Goal: Entertainment & Leisure: Consume media (video, audio)

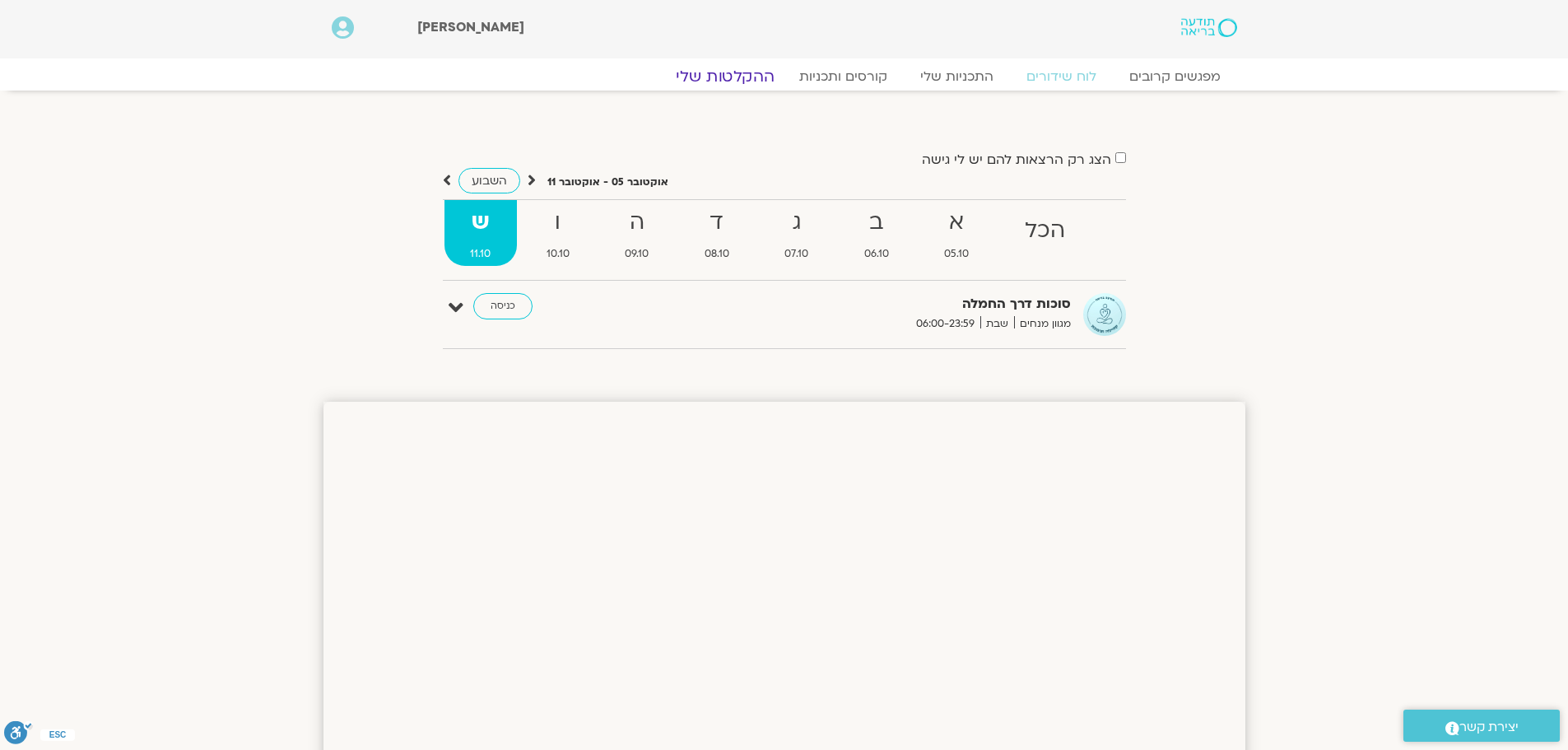
click at [727, 71] on link "ההקלטות שלי" at bounding box center [725, 76] width 139 height 20
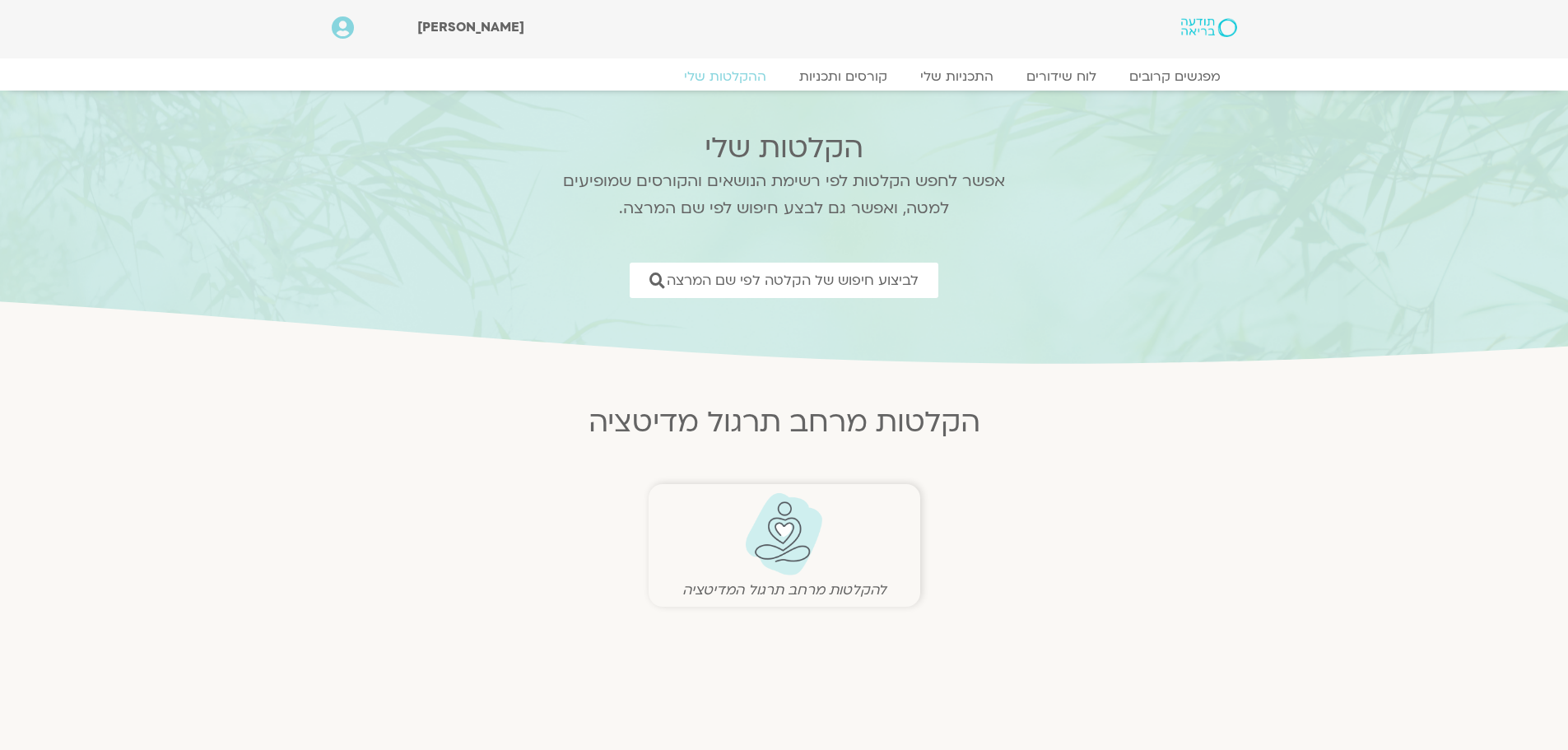
click at [767, 549] on img at bounding box center [784, 533] width 82 height 84
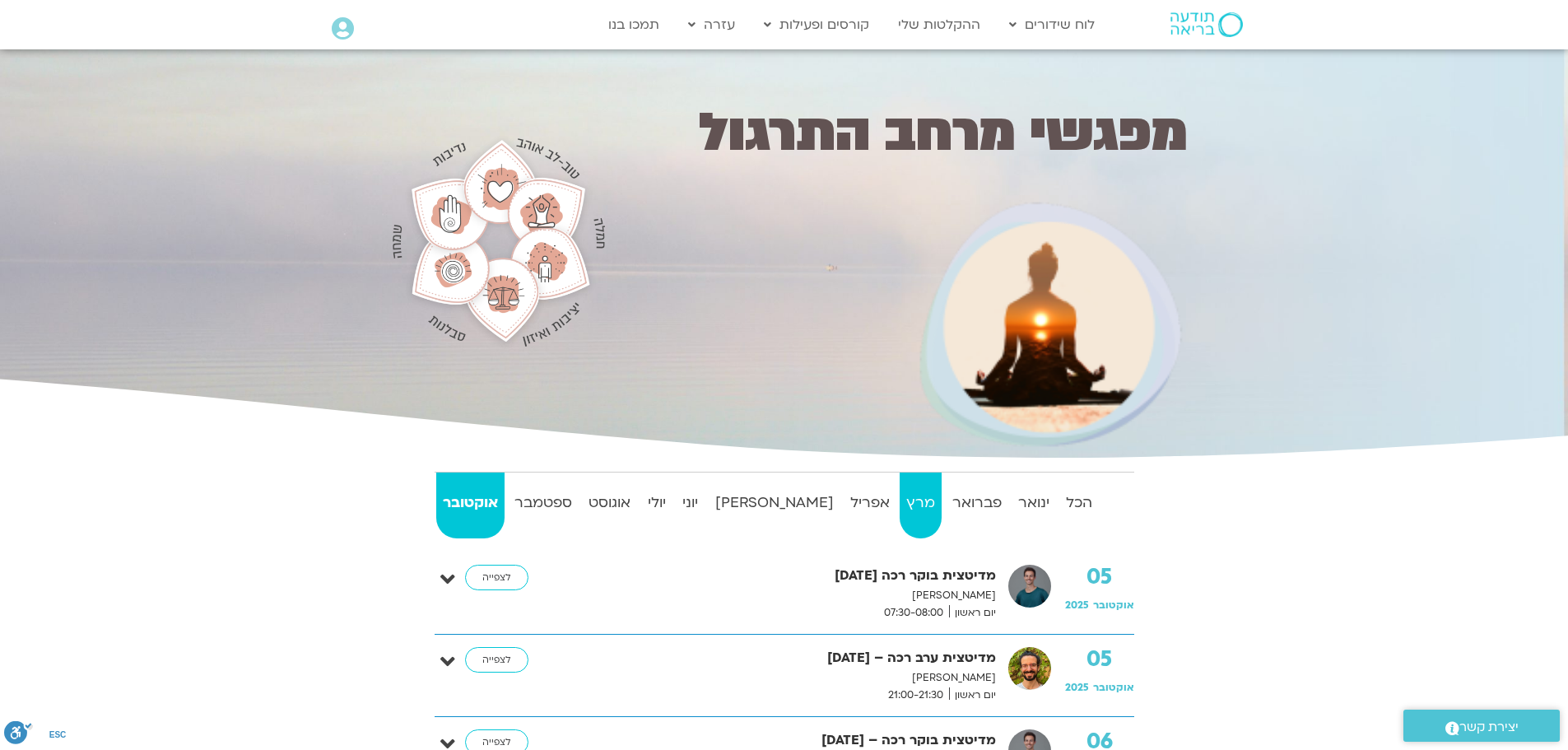
click at [899, 501] on strong "מרץ" at bounding box center [920, 503] width 42 height 25
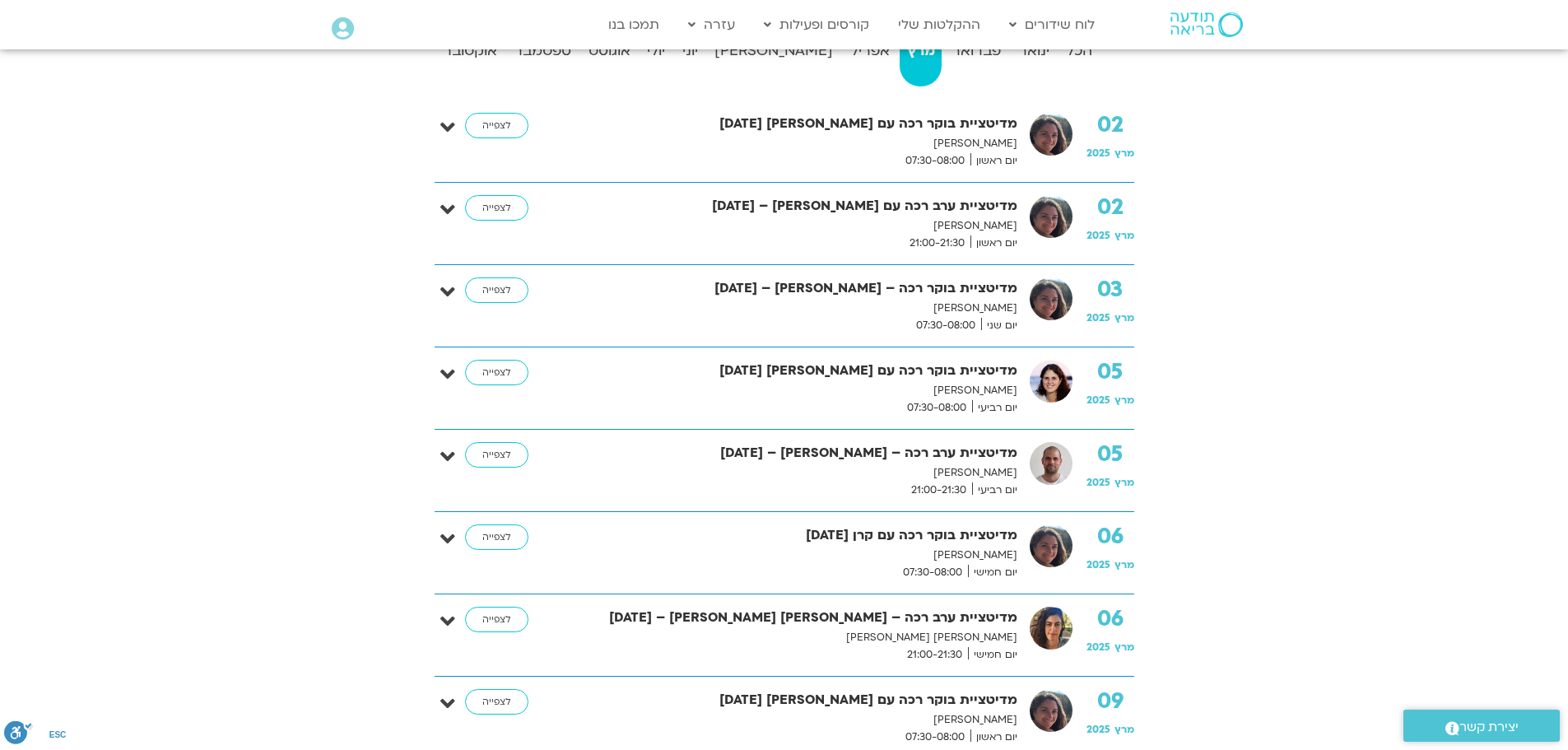
scroll to position [493, 0]
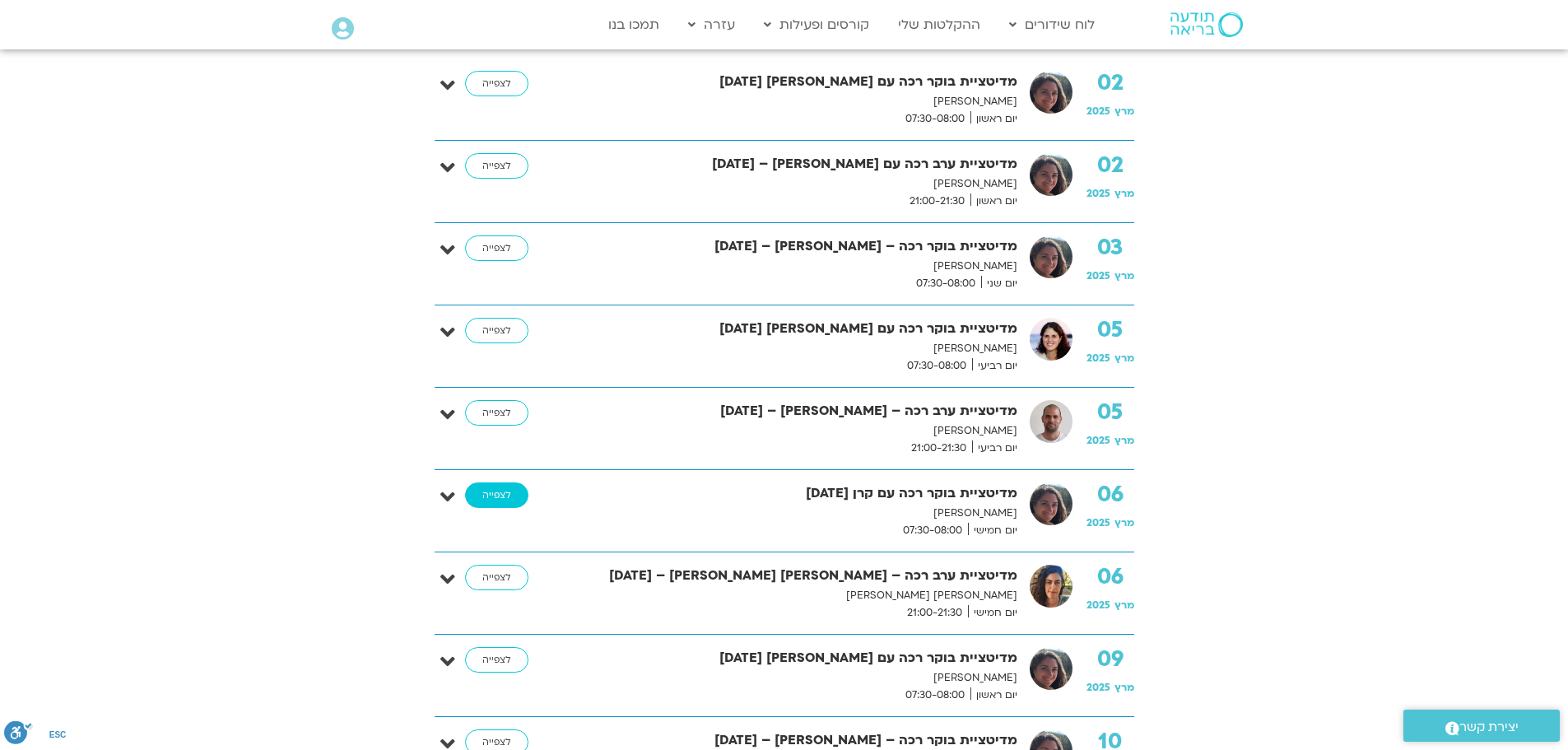
click at [519, 487] on link "לצפייה" at bounding box center [496, 495] width 63 height 27
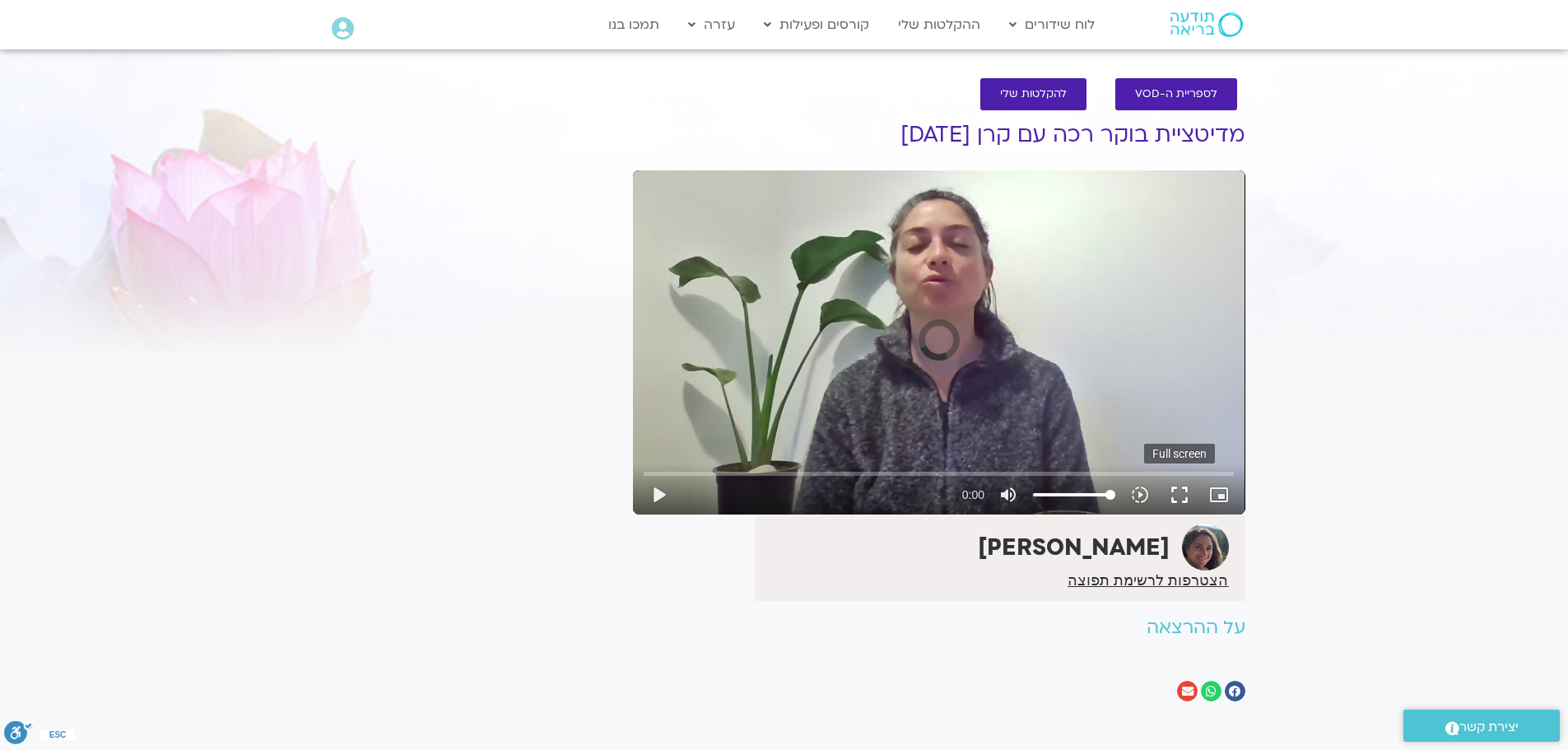
click at [1197, 494] on button "fullscreen" at bounding box center [1179, 494] width 40 height 40
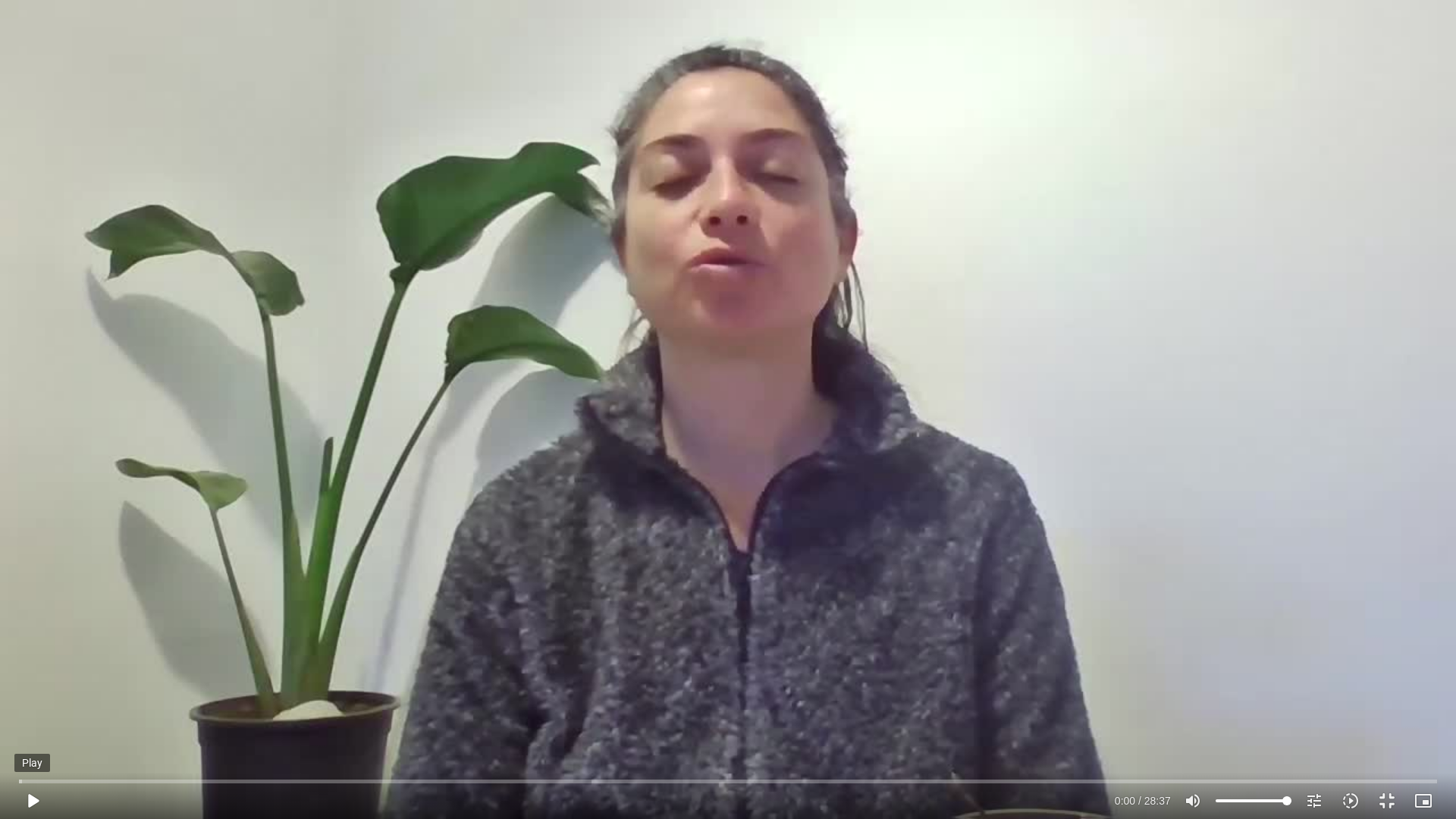
click at [31, 790] on button "play_arrow" at bounding box center [33, 801] width 37 height 37
type input "5.528823"
type input "99.0944602272727"
type input "5.56704"
type input "96.8217329545455"
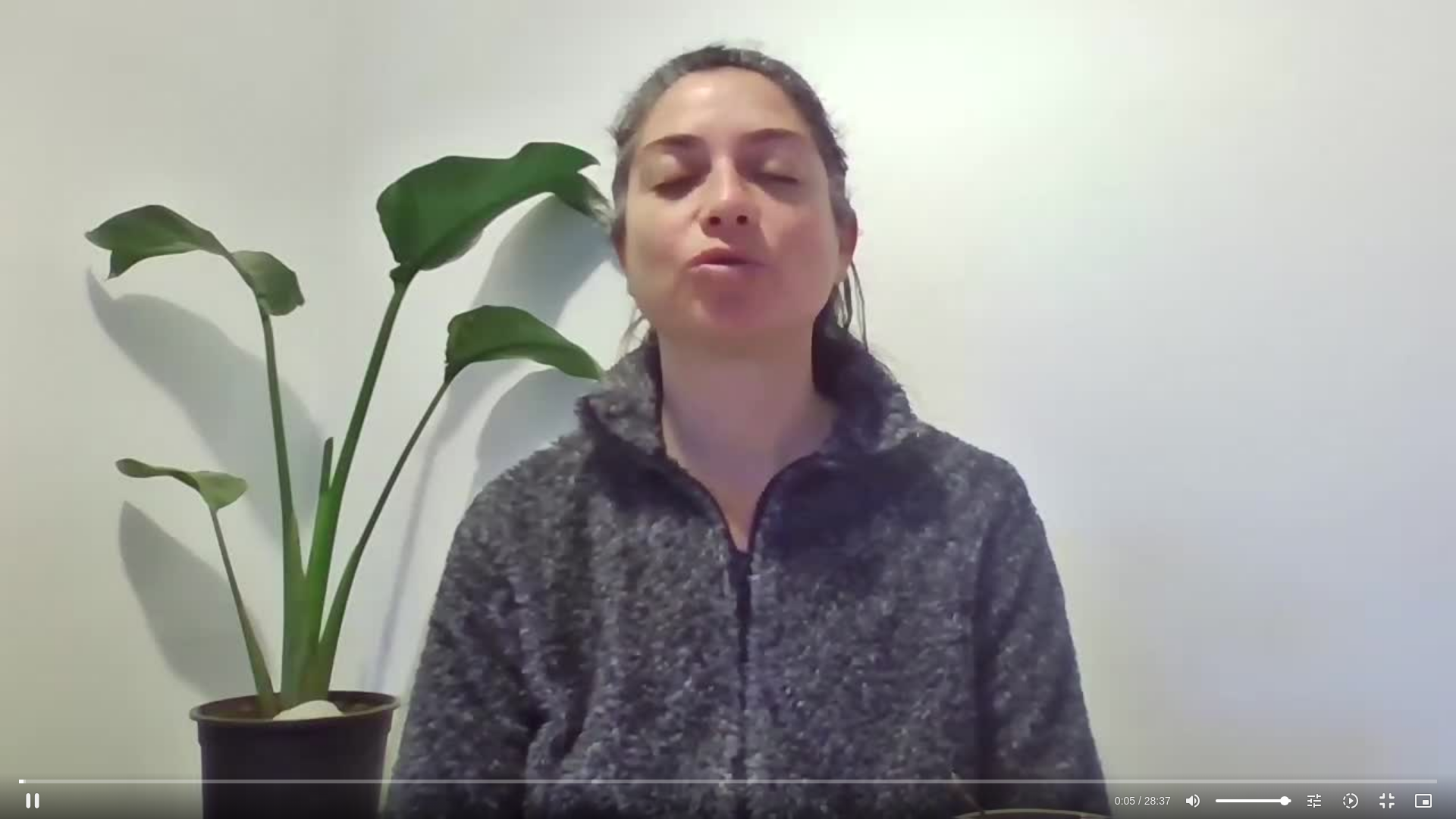
type input "5.617832"
type input "93.4126420454545"
type input "5.627296"
type input "92.2762784090909"
type input "5.657125"
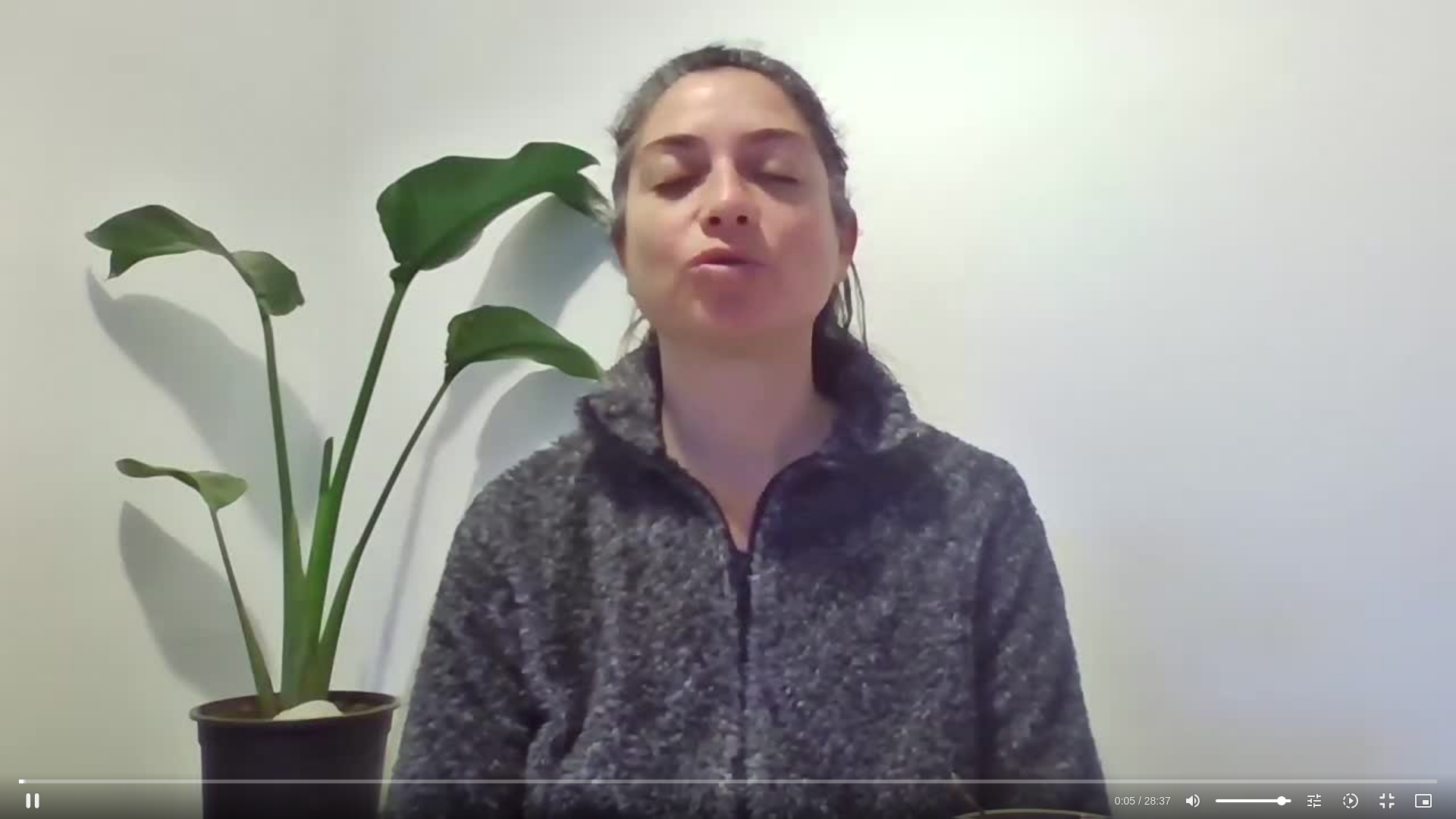
type input "88.8671875"
type input "5.698326"
type input "83.1853693181818"
type input "5.736327"
type input "79.7762784090909"
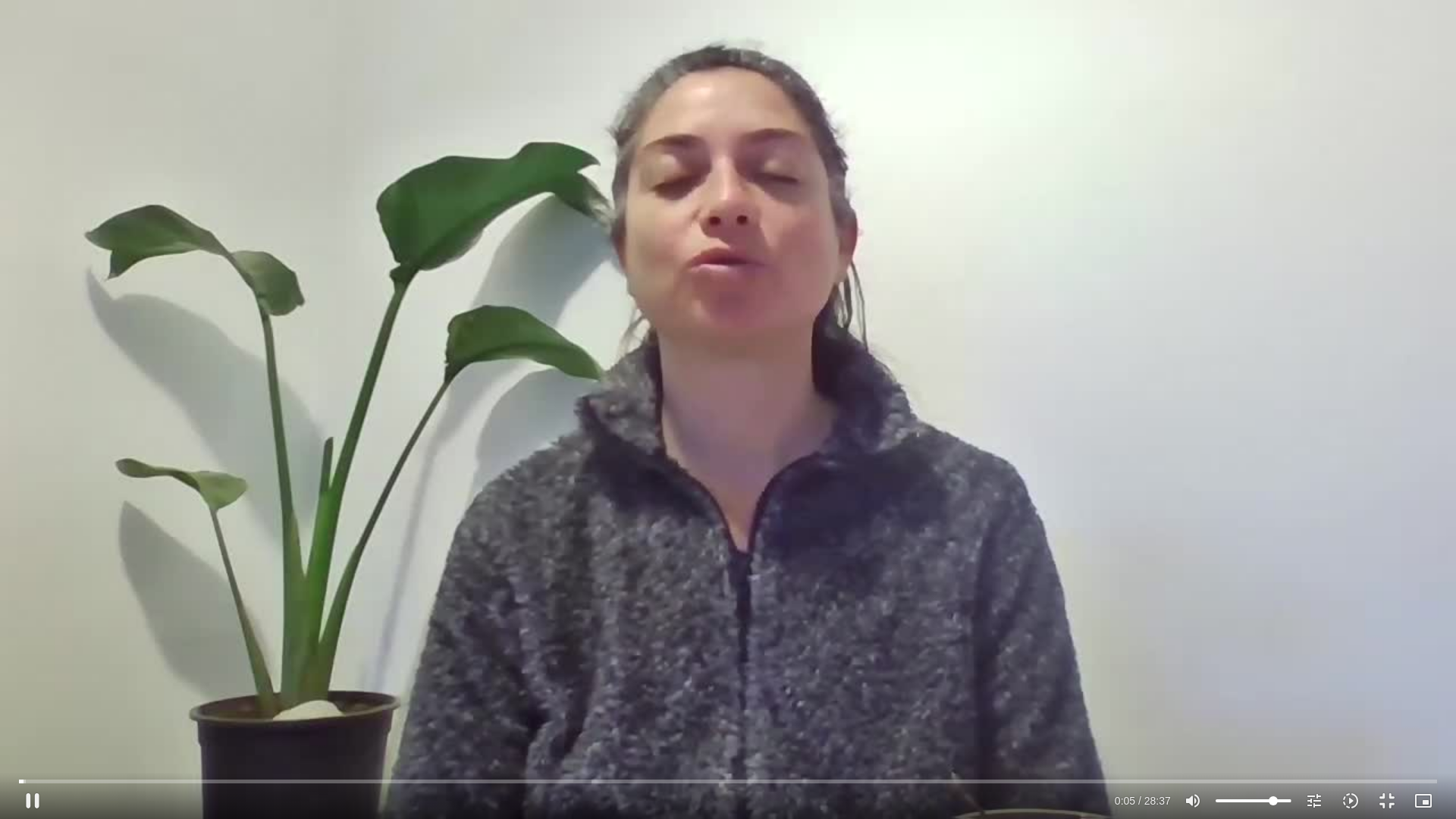
type input "5.760078"
type input "78.6399147727273"
type input "5.780061"
type input "77.5035511363636"
type input "5.819025"
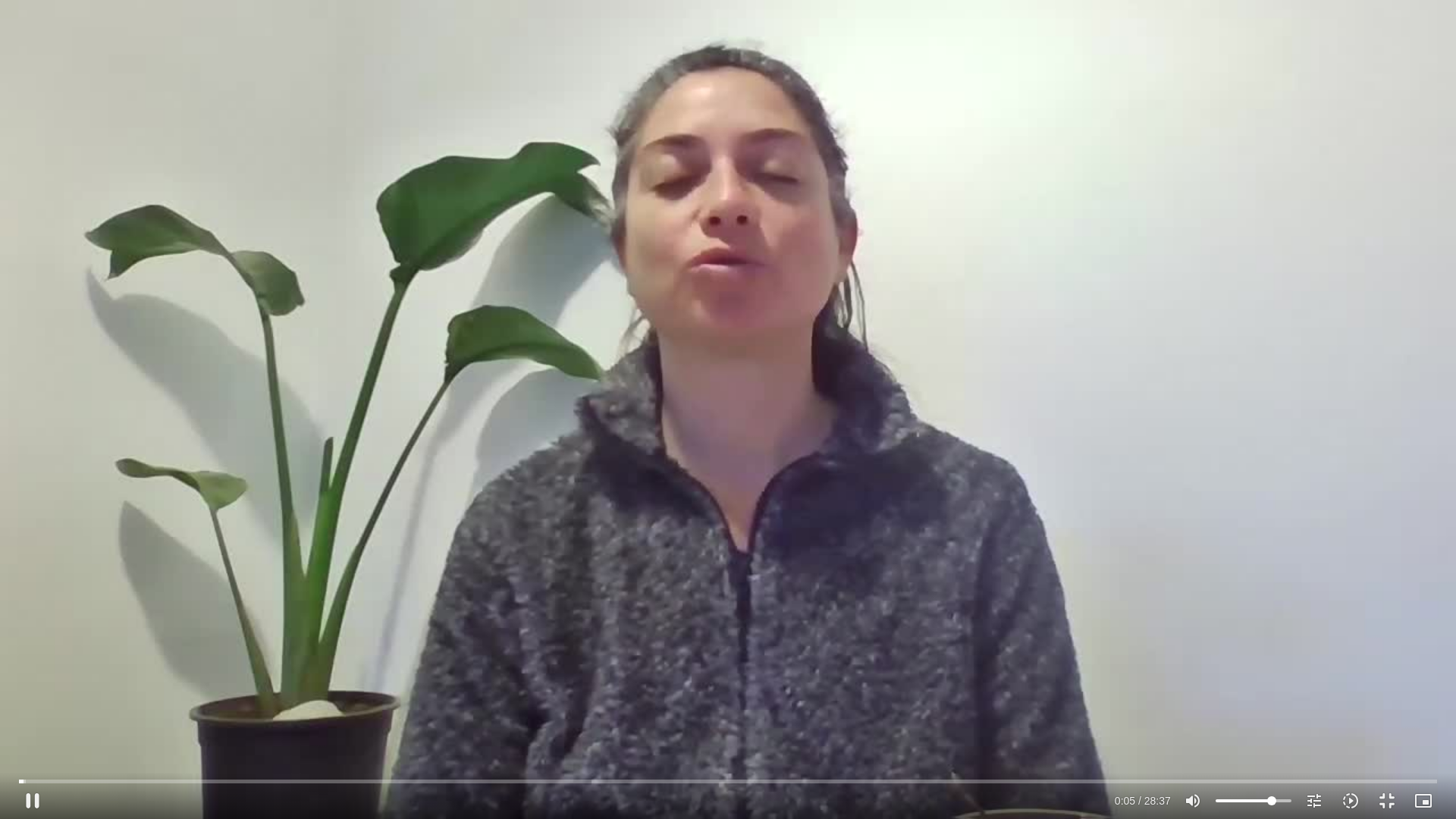
type input "75.2308238636364"
type input "5.858319"
type input "72.9580965909091"
type input "5.900206"
type input "71.8217329545455"
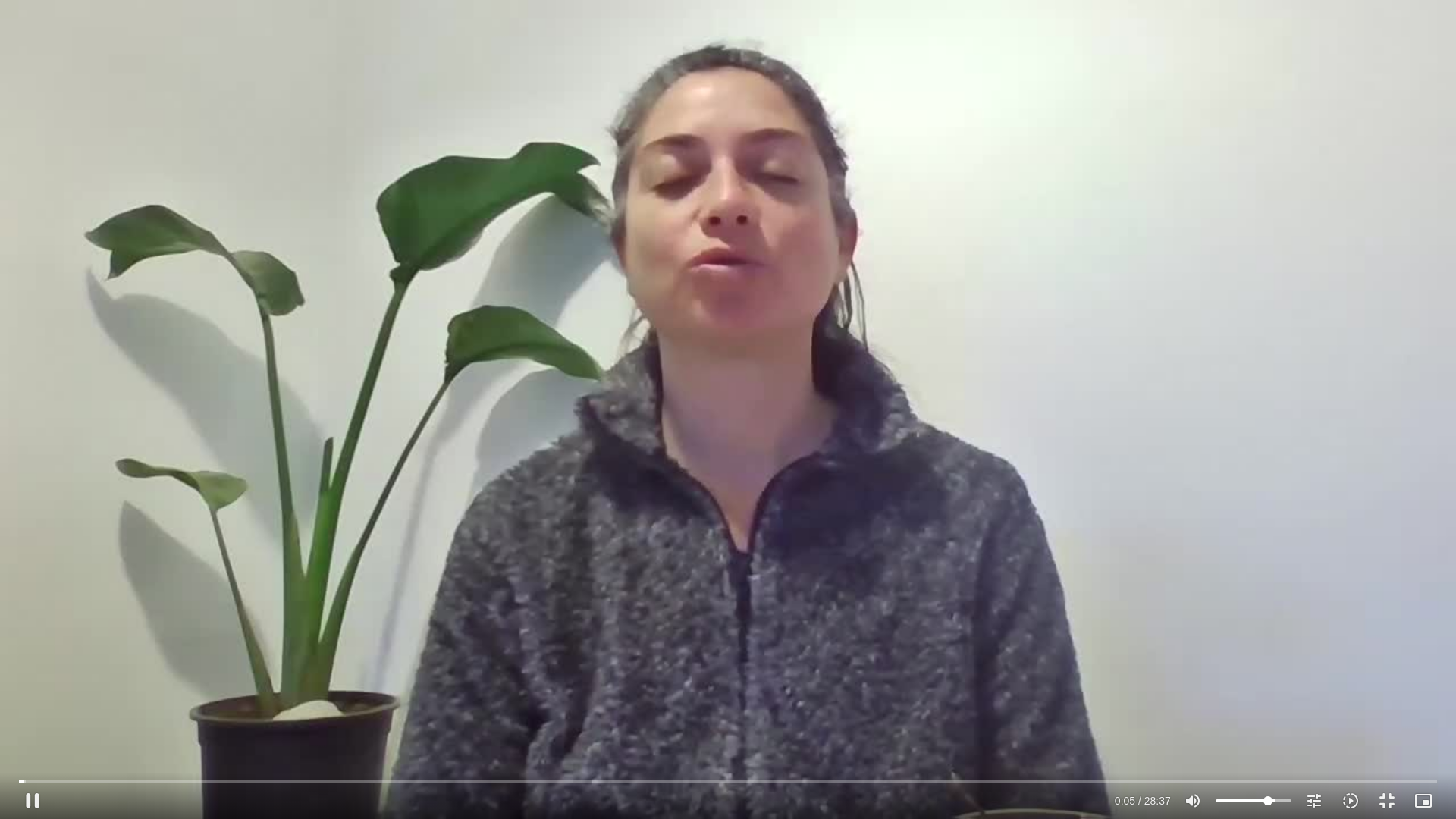
type input "5.943374"
type input "67.2762784090909"
type input "5.984774"
type input "66.1399147727273"
type input "6.141333"
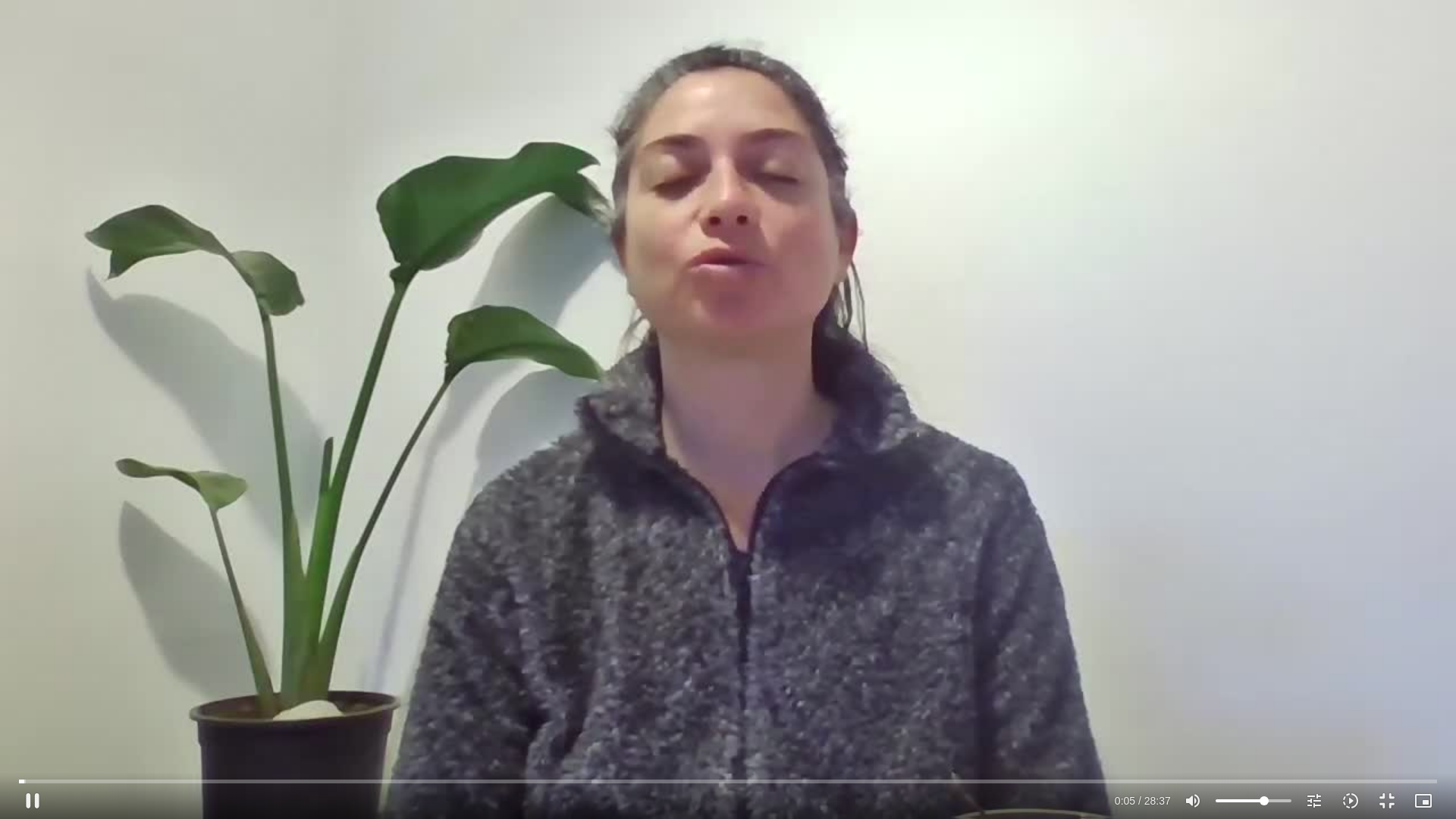
type input "65.0035511363636"
type input "6.186335"
type input "63.8671875"
type input "6.226487"
type input "62.7308238636364"
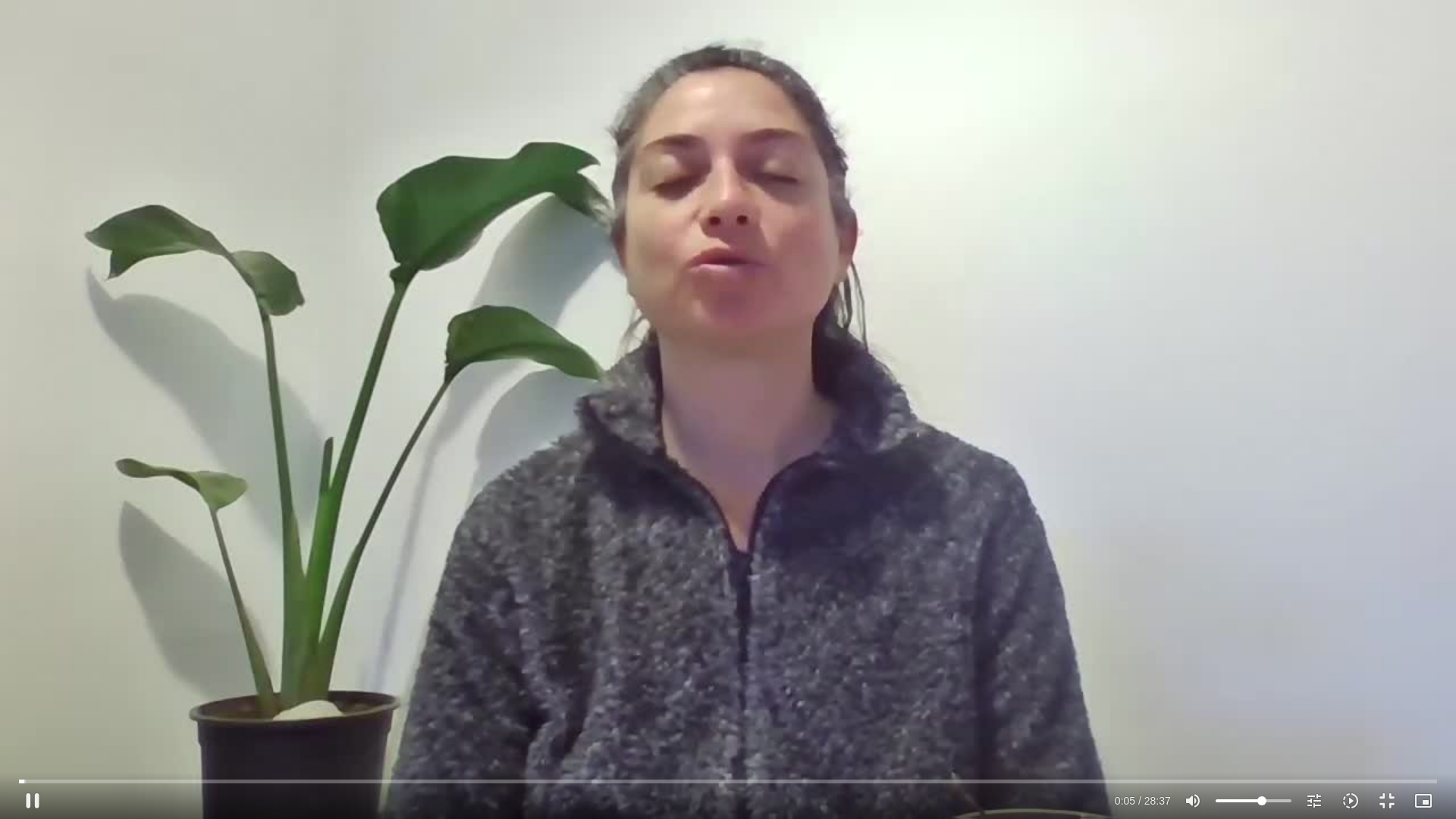
type input "6.264436"
type input "60.4580965909091"
type input "6.341535"
type input "59.3217329545455"
type input "6.389837"
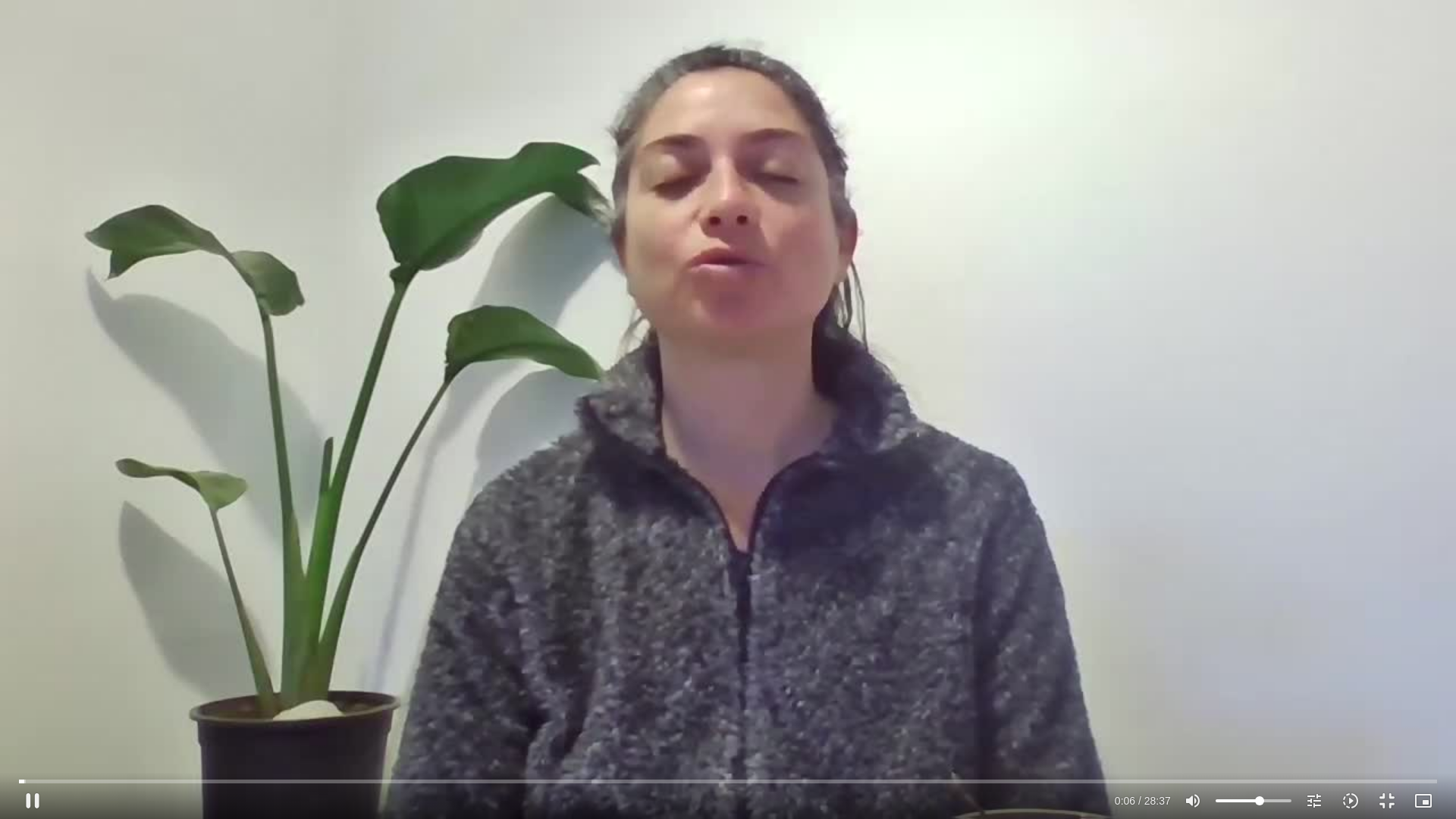
type input "58.1853693181818"
type input "6.43454"
type input "57.0490056818182"
type input "7.594647"
type input "55.9126420454545"
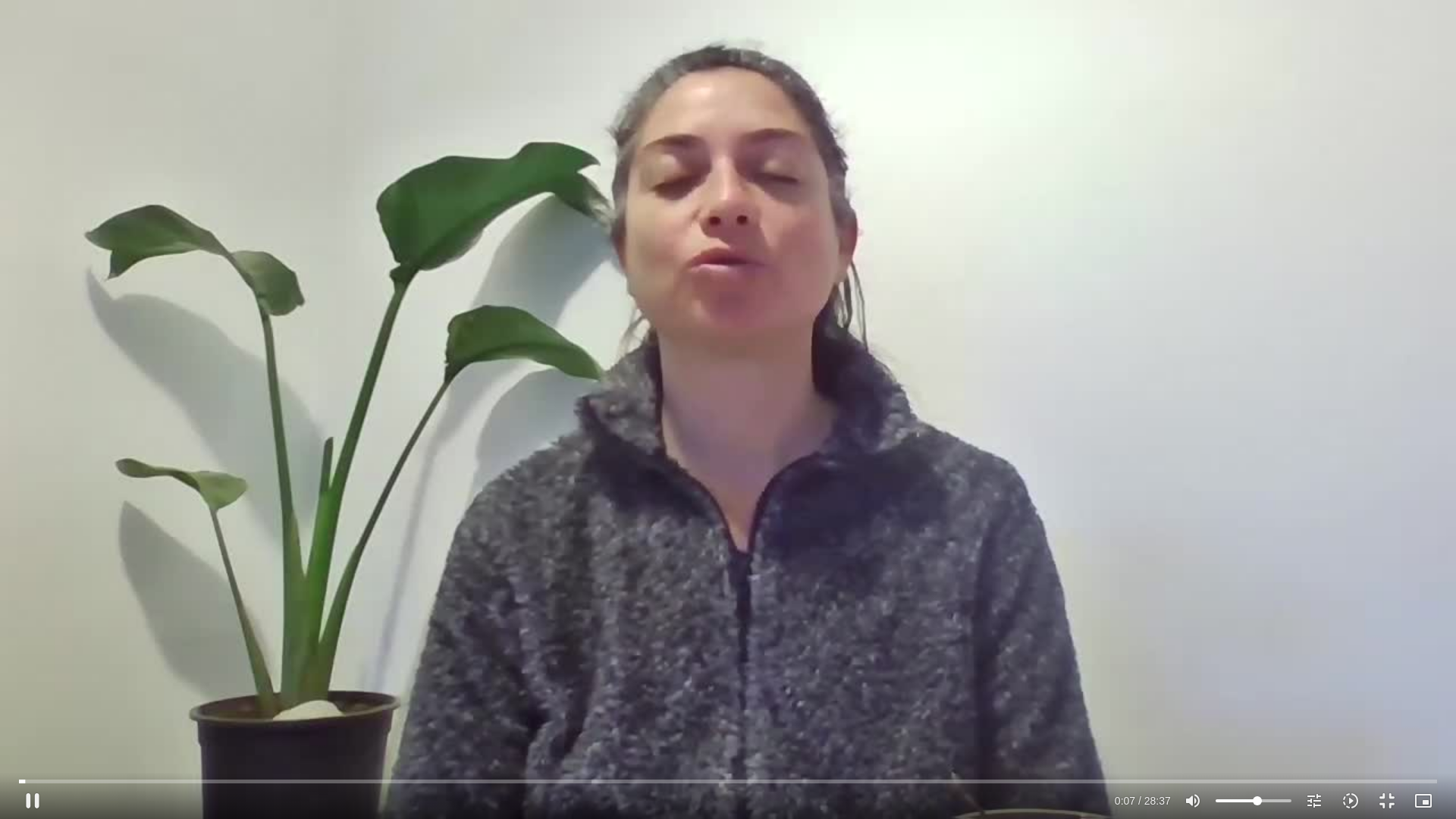
type input "7.634768"
type input "54.7762784090909"
type input "7.640739"
type input "53.6399147727273"
type input "7.715048"
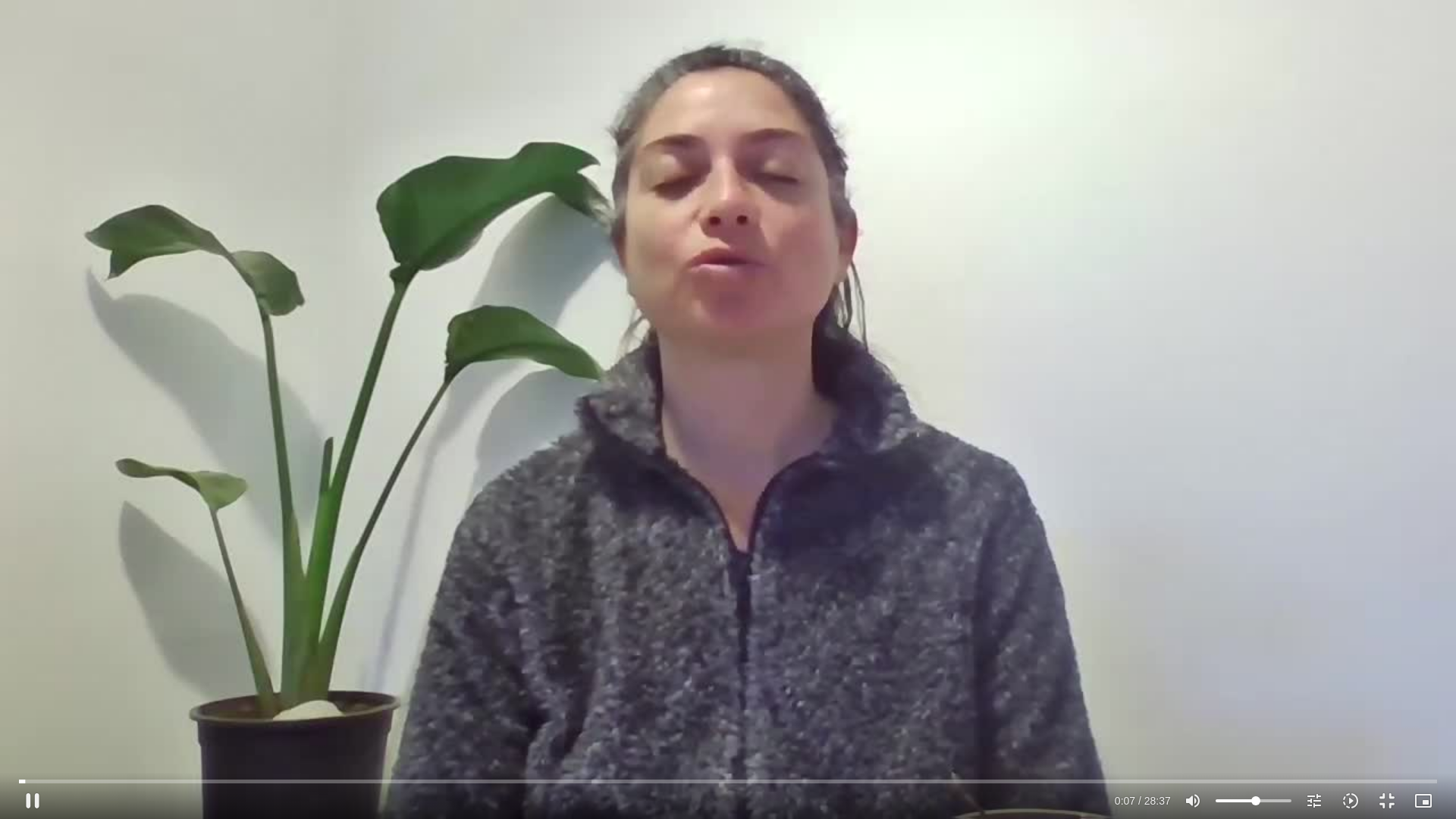
type input "52.5035511363636"
type input "7.942518"
drag, startPoint x: 1287, startPoint y: 802, endPoint x: 1254, endPoint y: 808, distance: 33.5
type input "50.2308238636364"
click at [1254, 806] on input "Volume" at bounding box center [1253, 801] width 76 height 9
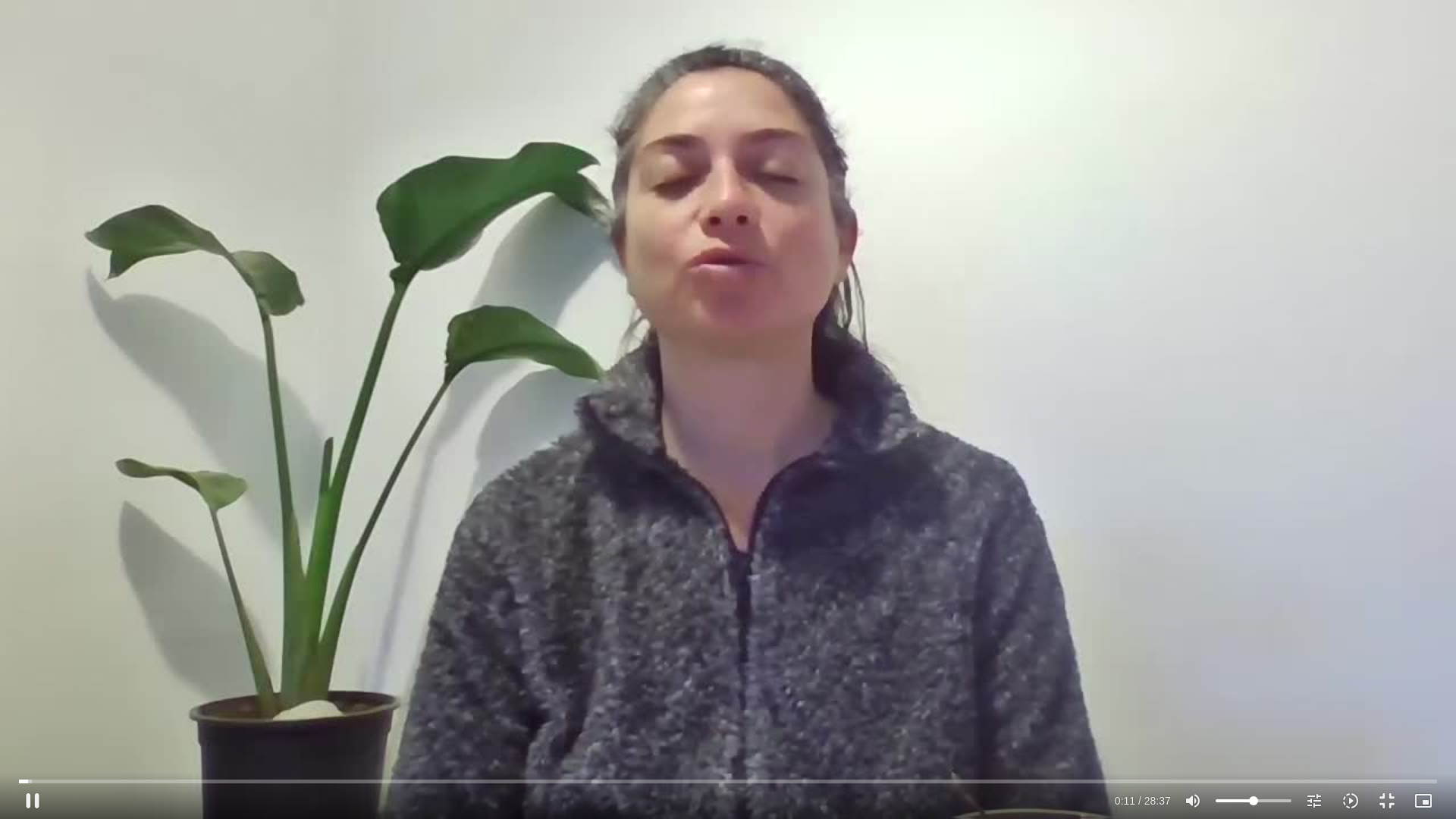
type input "11.527471"
type input "51.3671875"
type input "11.541272"
type input "52.5035511363636"
type input "11.591113"
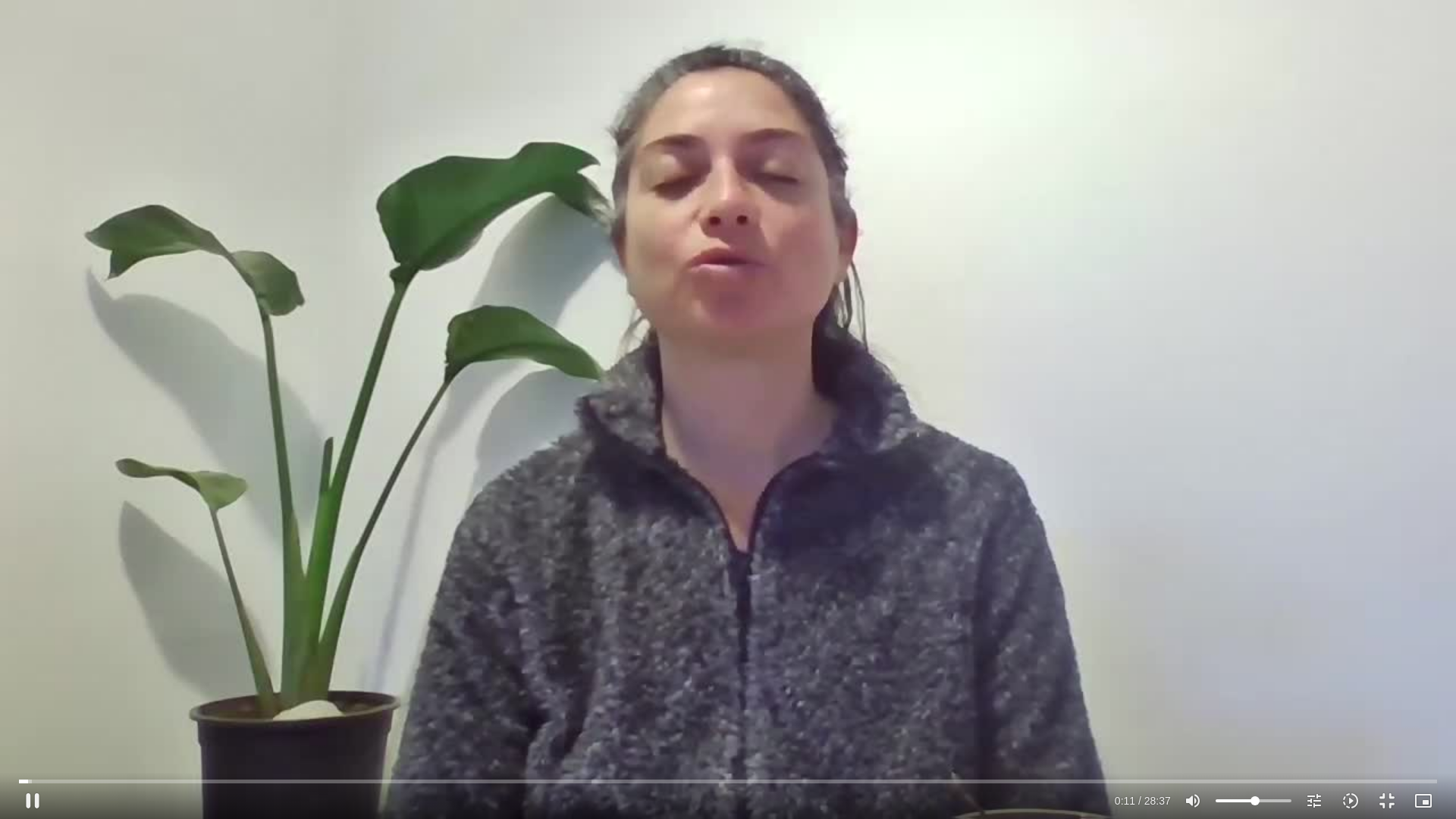
type input "54.7762784090909"
type input "11.624431"
type input "55.9126420454545"
type input "11.658057"
type input "57.0490056818182"
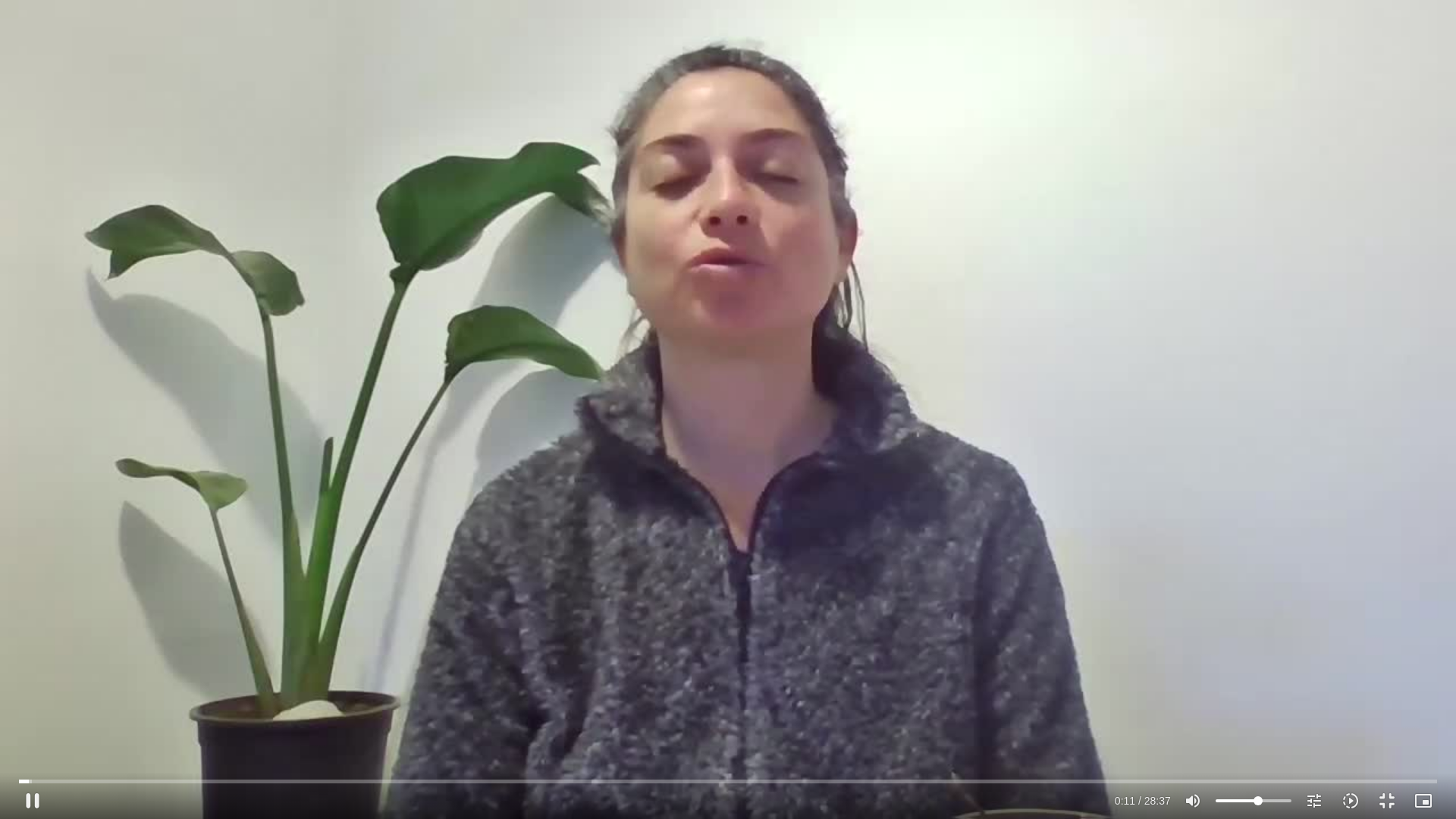
type input "12.008054"
type input "58.1853693181818"
type input "12.043166"
type input "60.4580965909091"
type input "12.091661"
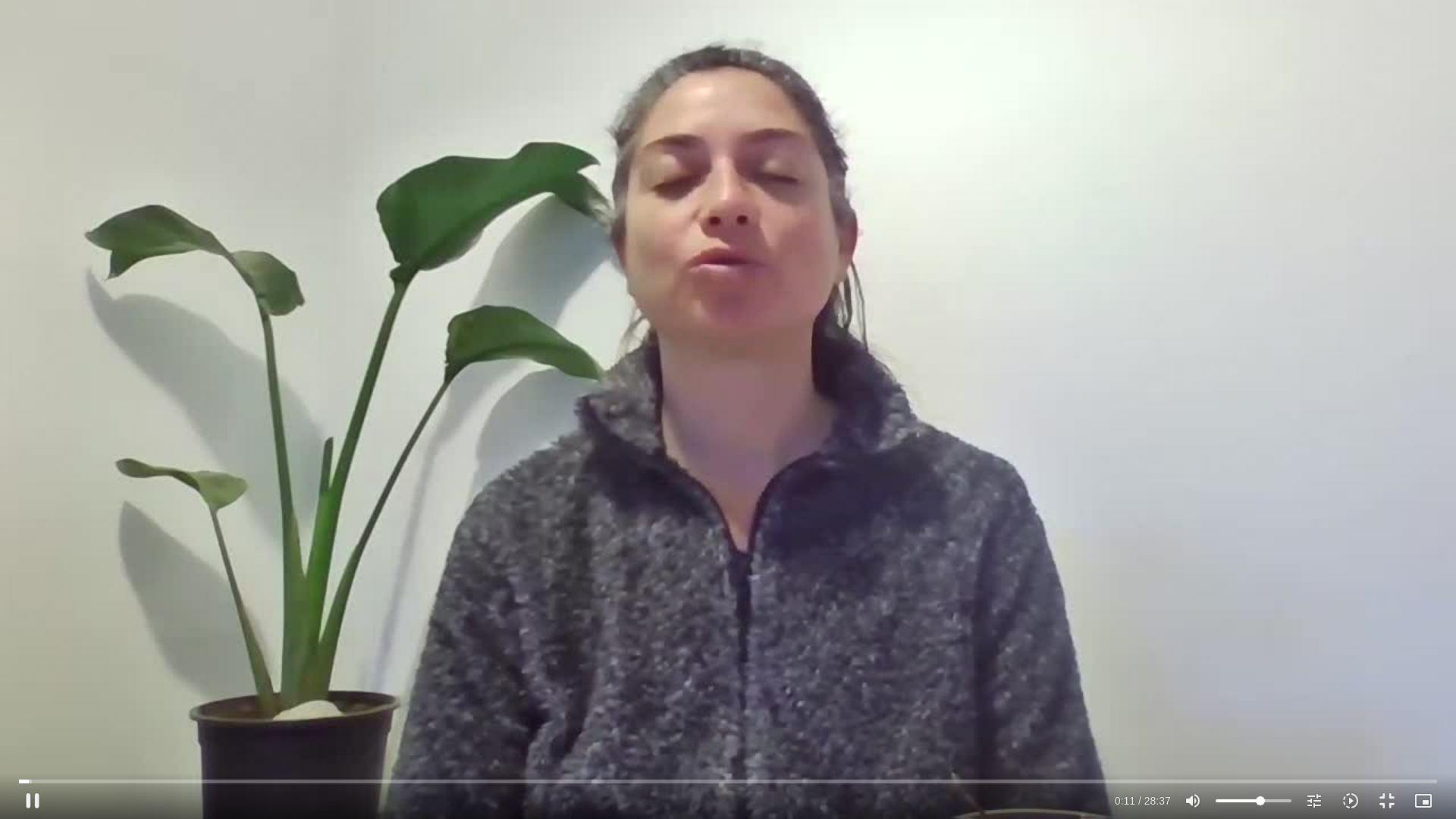
type input "61.5944602272727"
type input "12.4327"
type input "61.5944602272727"
click at [1261, 797] on input "Volume" at bounding box center [1253, 801] width 76 height 9
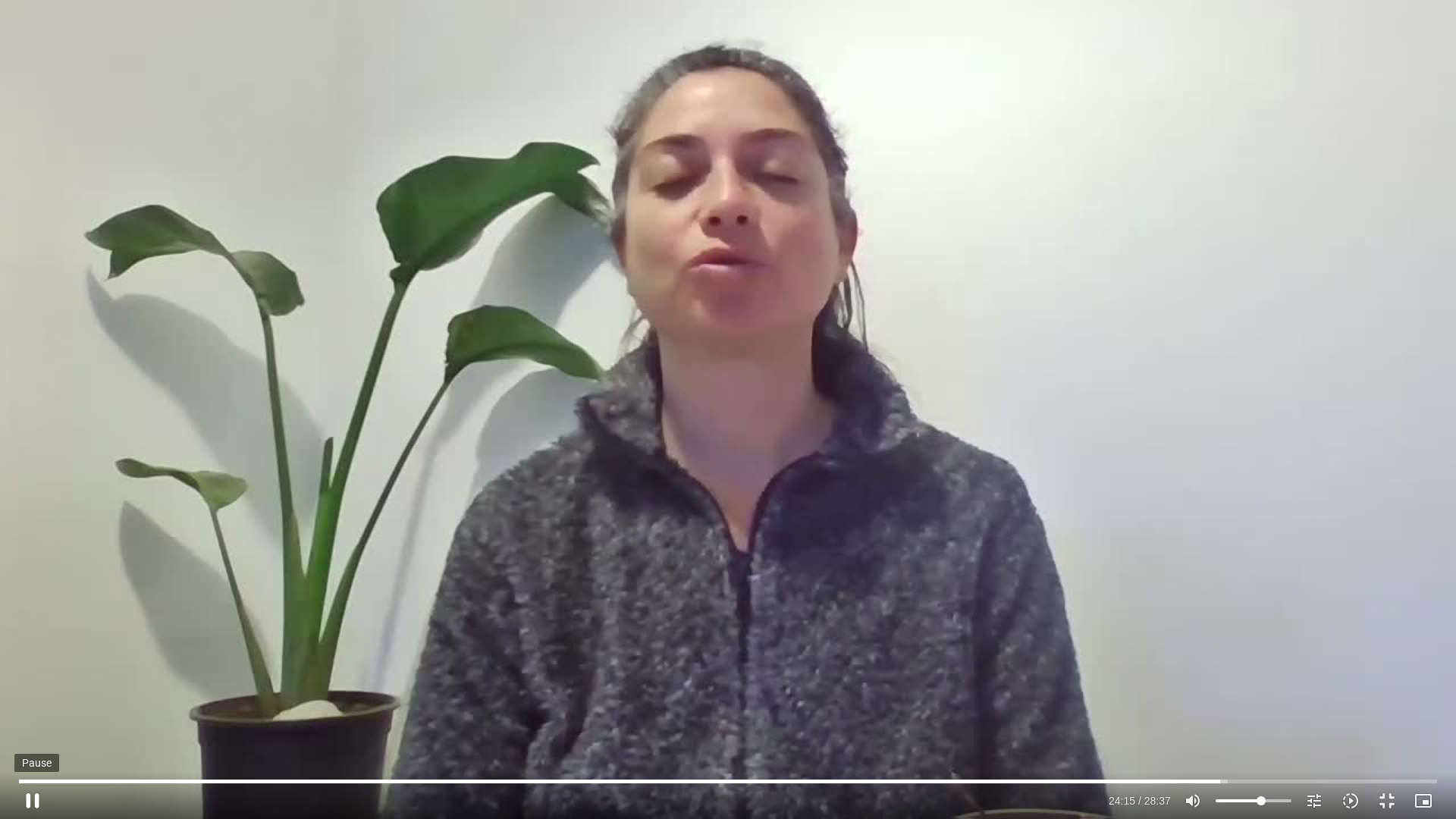
click at [34, 805] on button "pause" at bounding box center [33, 801] width 37 height 37
type input "1455.146501"
click at [1381, 797] on button "fullscreen_exit" at bounding box center [1387, 801] width 37 height 37
